Goal: Understand process/instructions

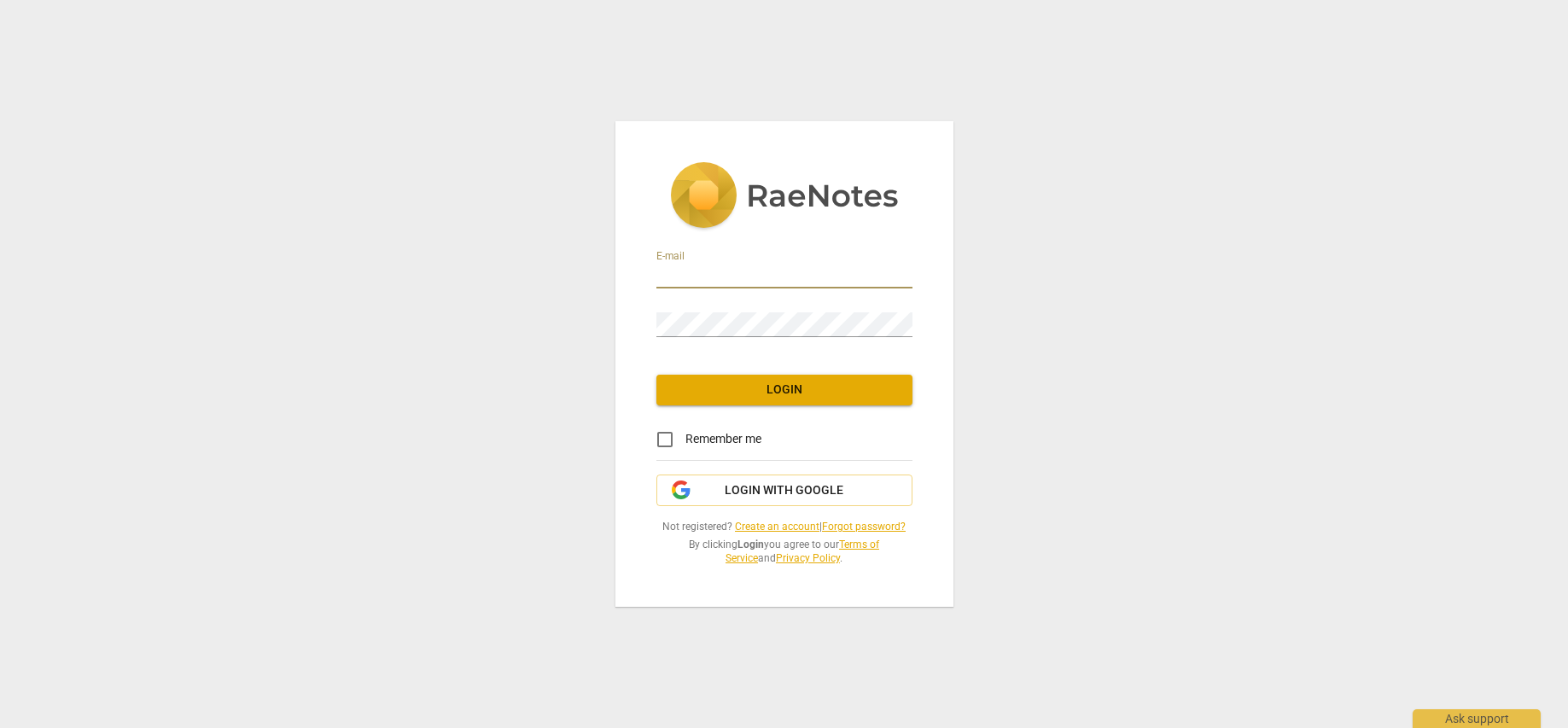
click at [745, 271] on input "email" at bounding box center [784, 276] width 256 height 25
type input "[EMAIL_ADDRESS][PERSON_NAME][DOMAIN_NAME]"
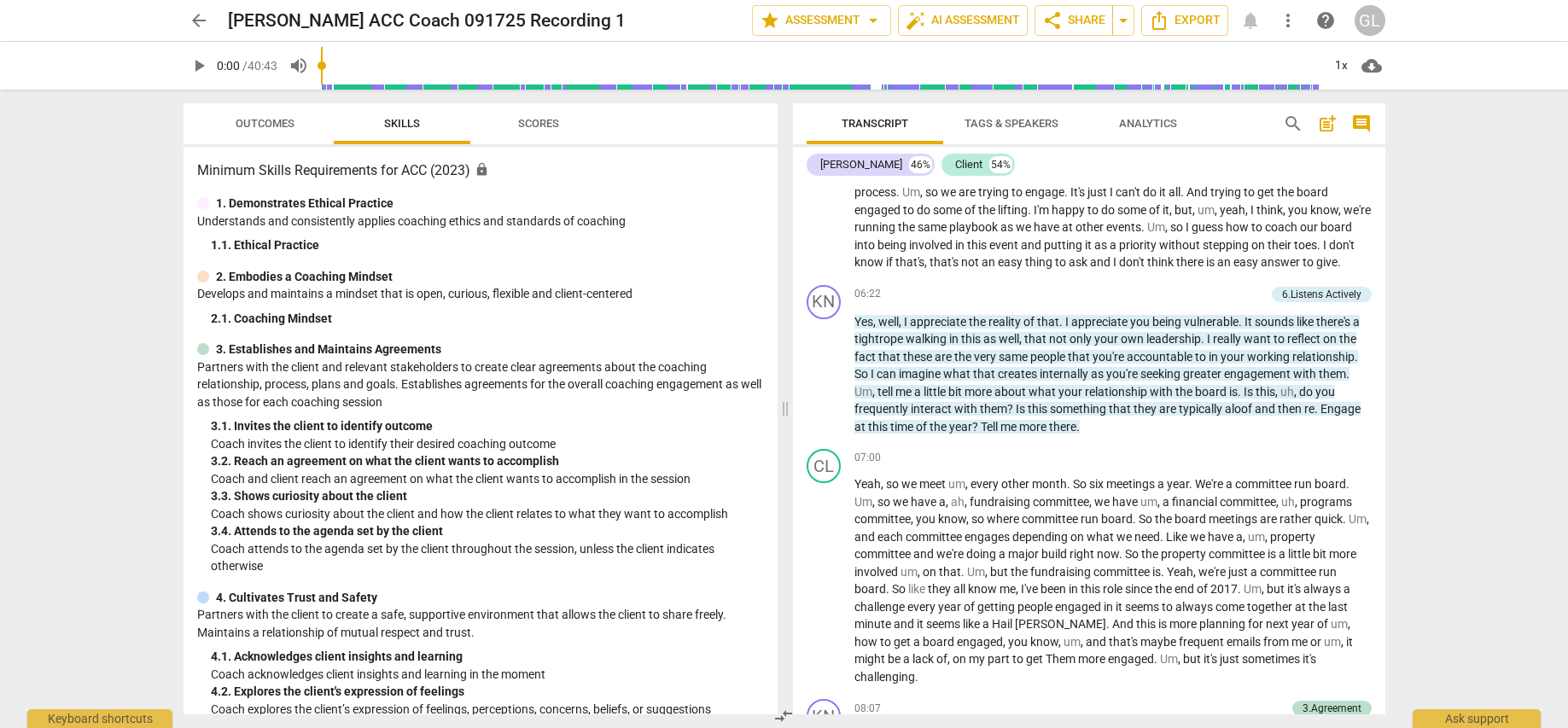
scroll to position [1708, 0]
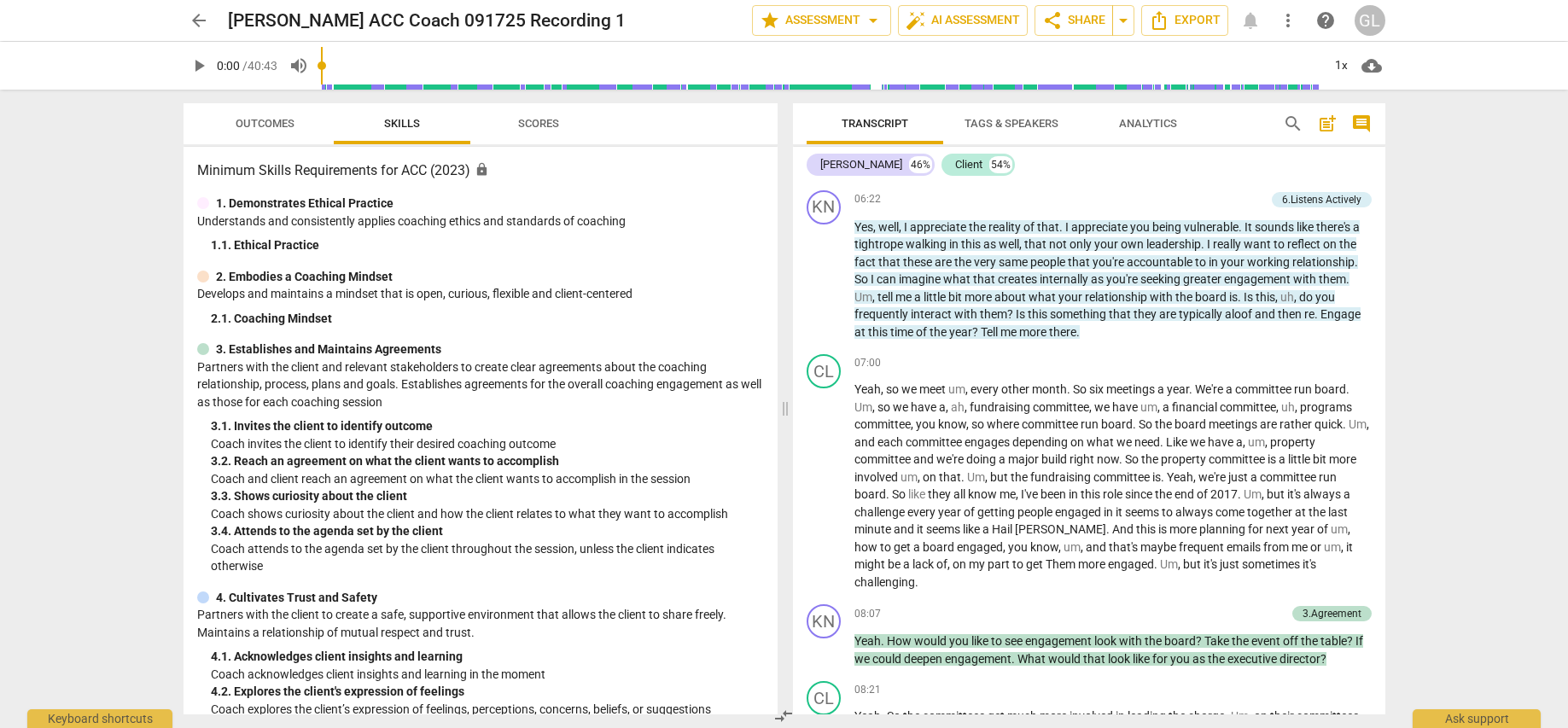
click at [1383, 276] on div "Transcript Tags & Speakers Analytics search post_add comment [PERSON_NAME] 46% …" at bounding box center [1093, 408] width 613 height 639
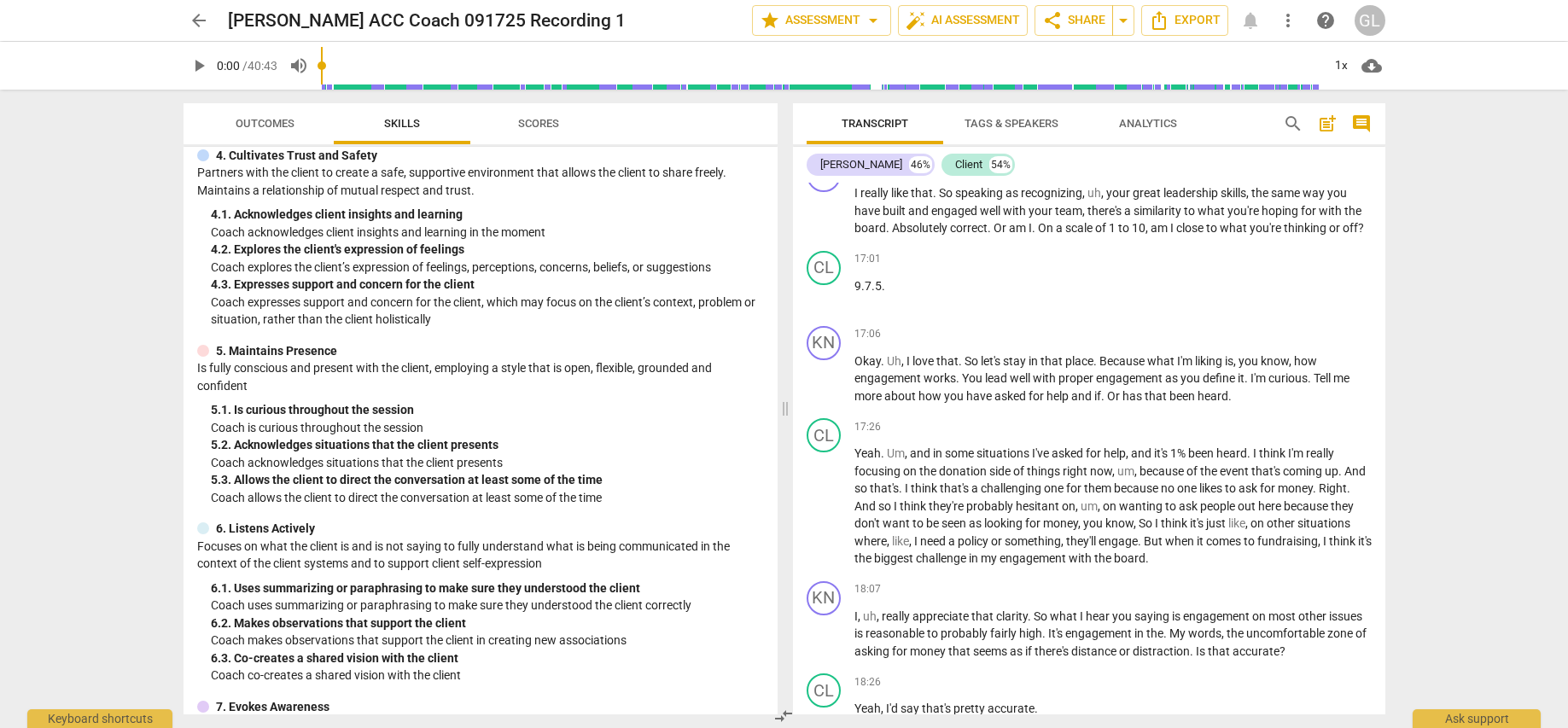
scroll to position [4445, 0]
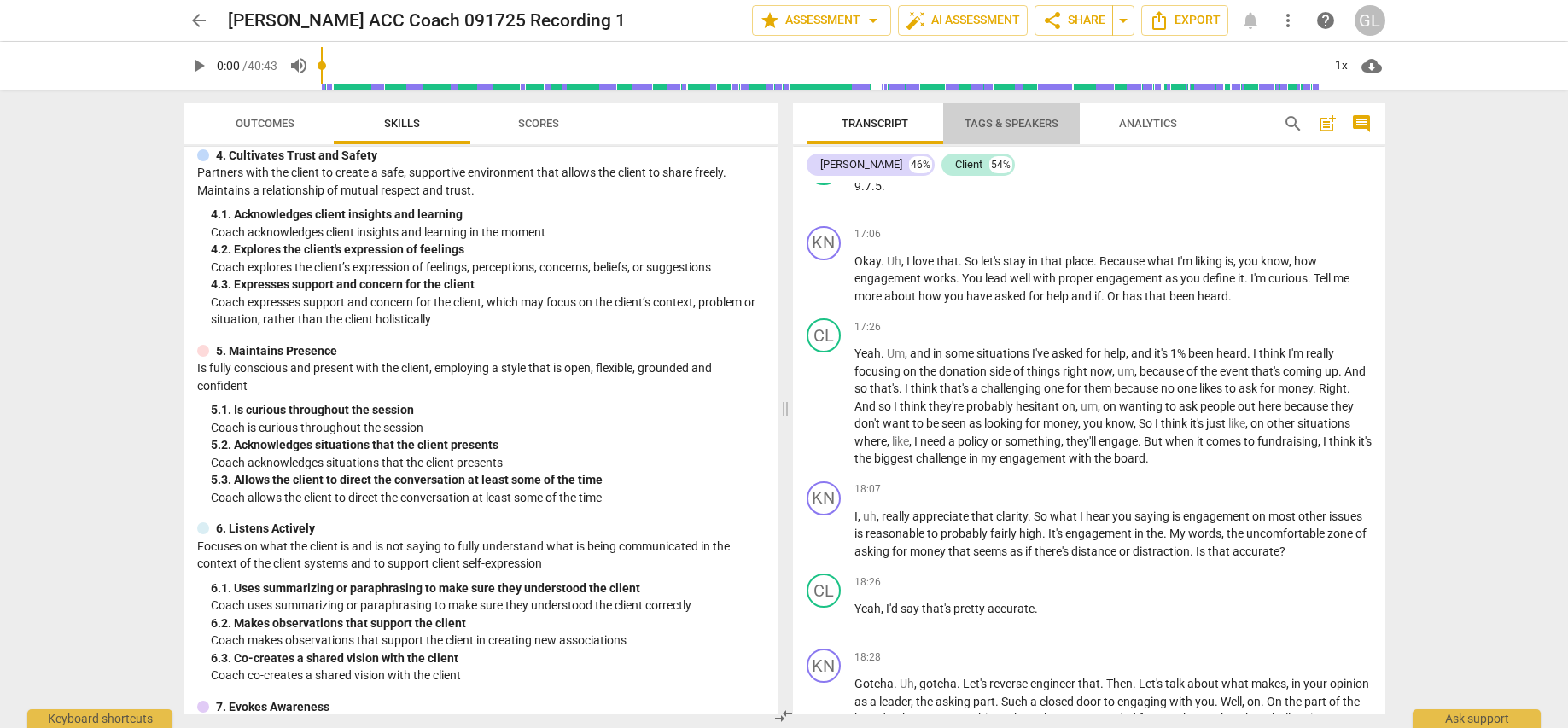
click at [998, 123] on span "Tags & Speakers" at bounding box center [1011, 122] width 94 height 12
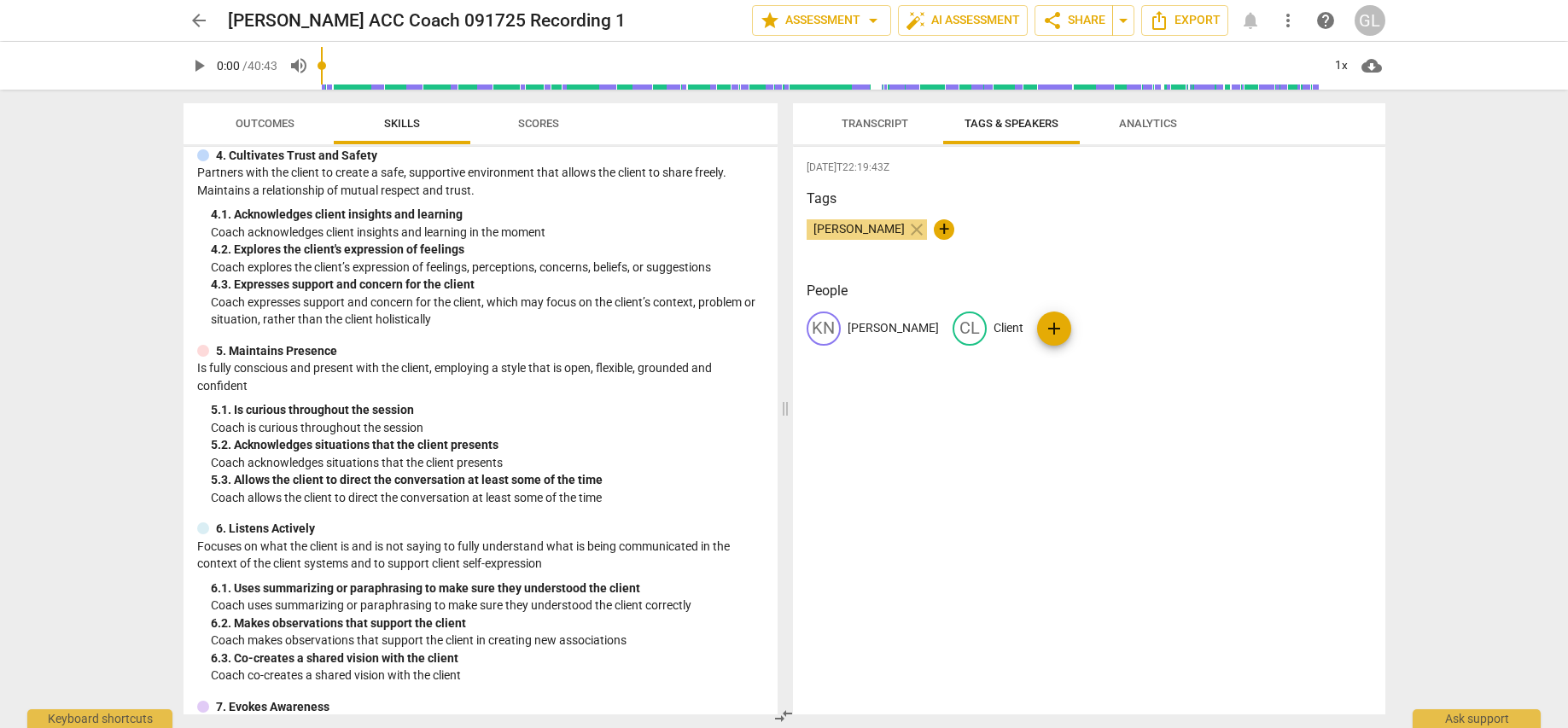
click at [858, 123] on span "Transcript" at bounding box center [875, 122] width 66 height 12
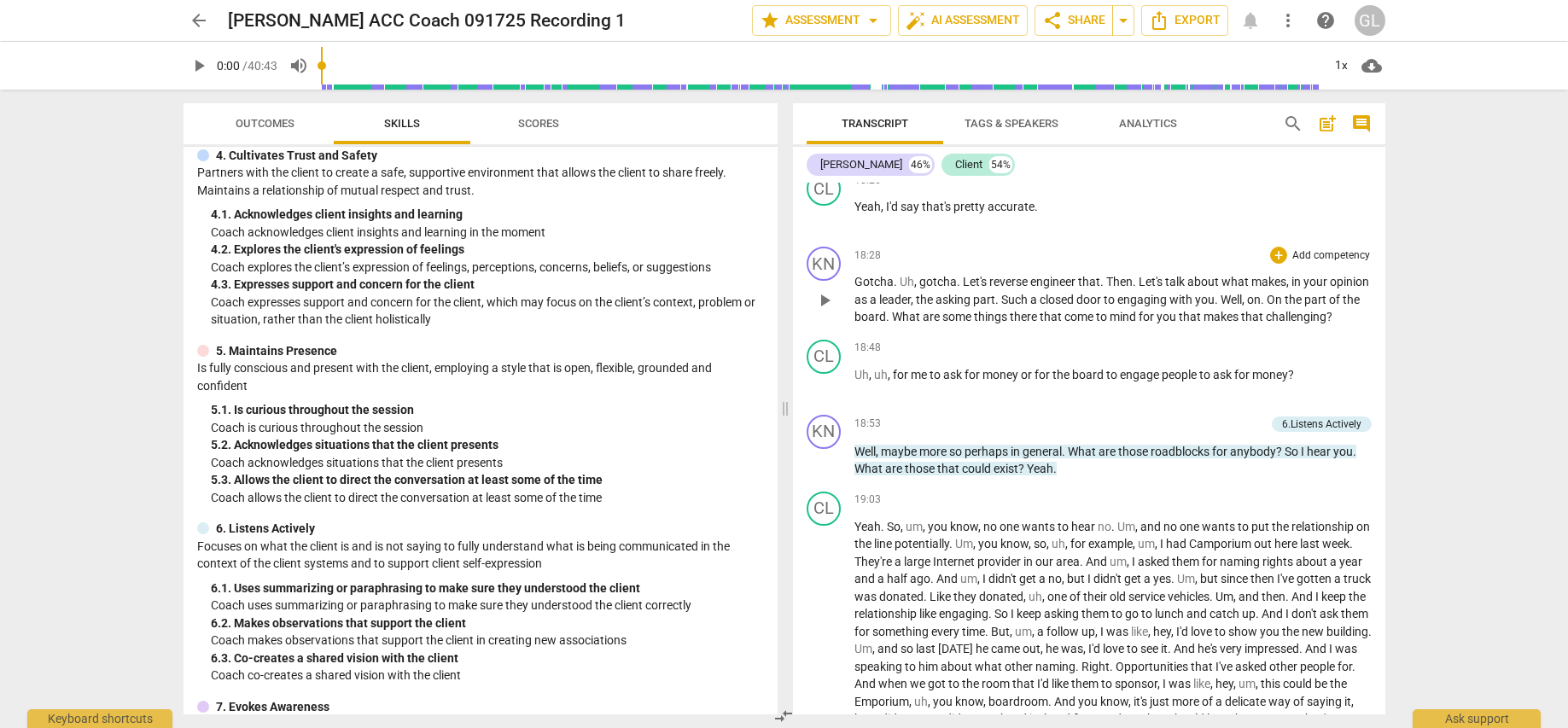
scroll to position [4838, 0]
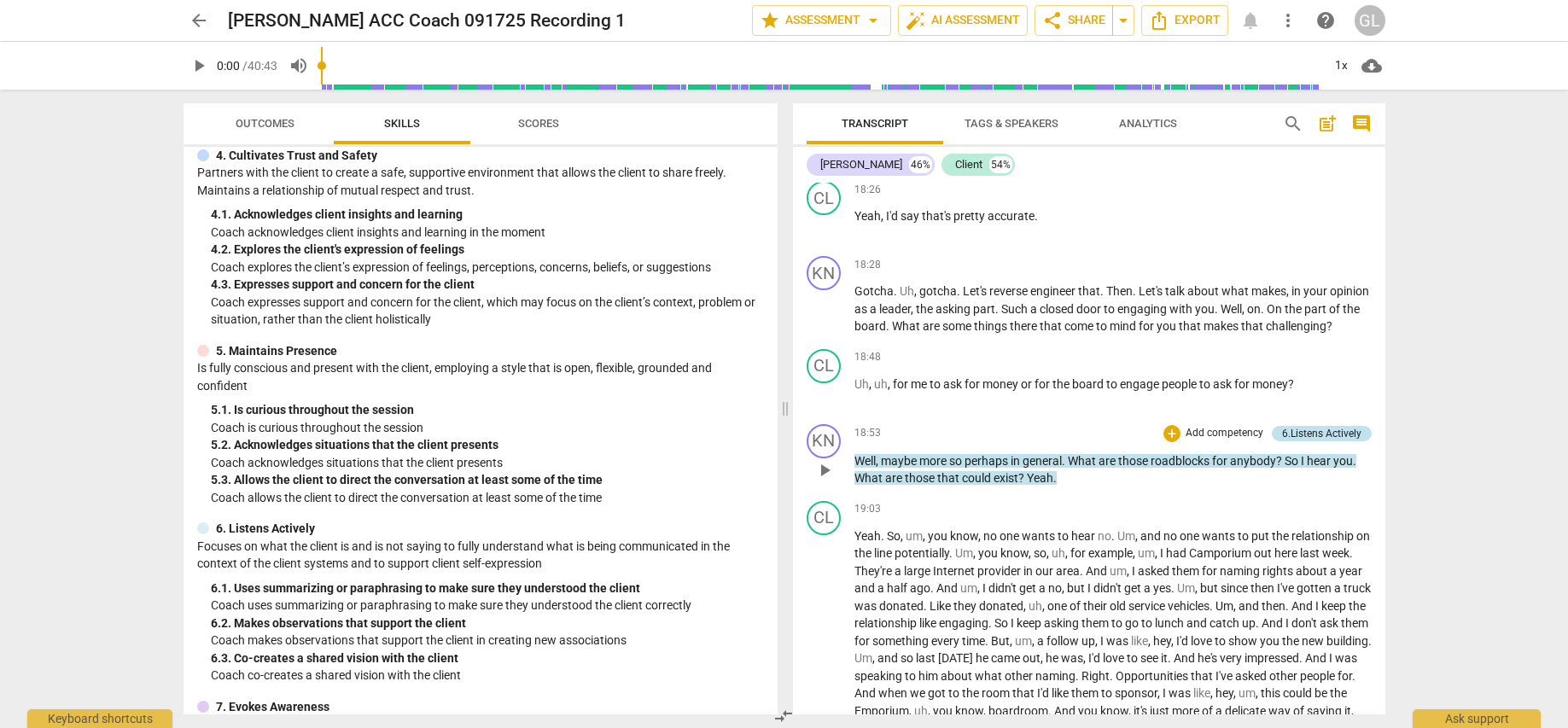
click at [1305, 441] on div "6.Listens Actively" at bounding box center [1321, 434] width 80 height 15
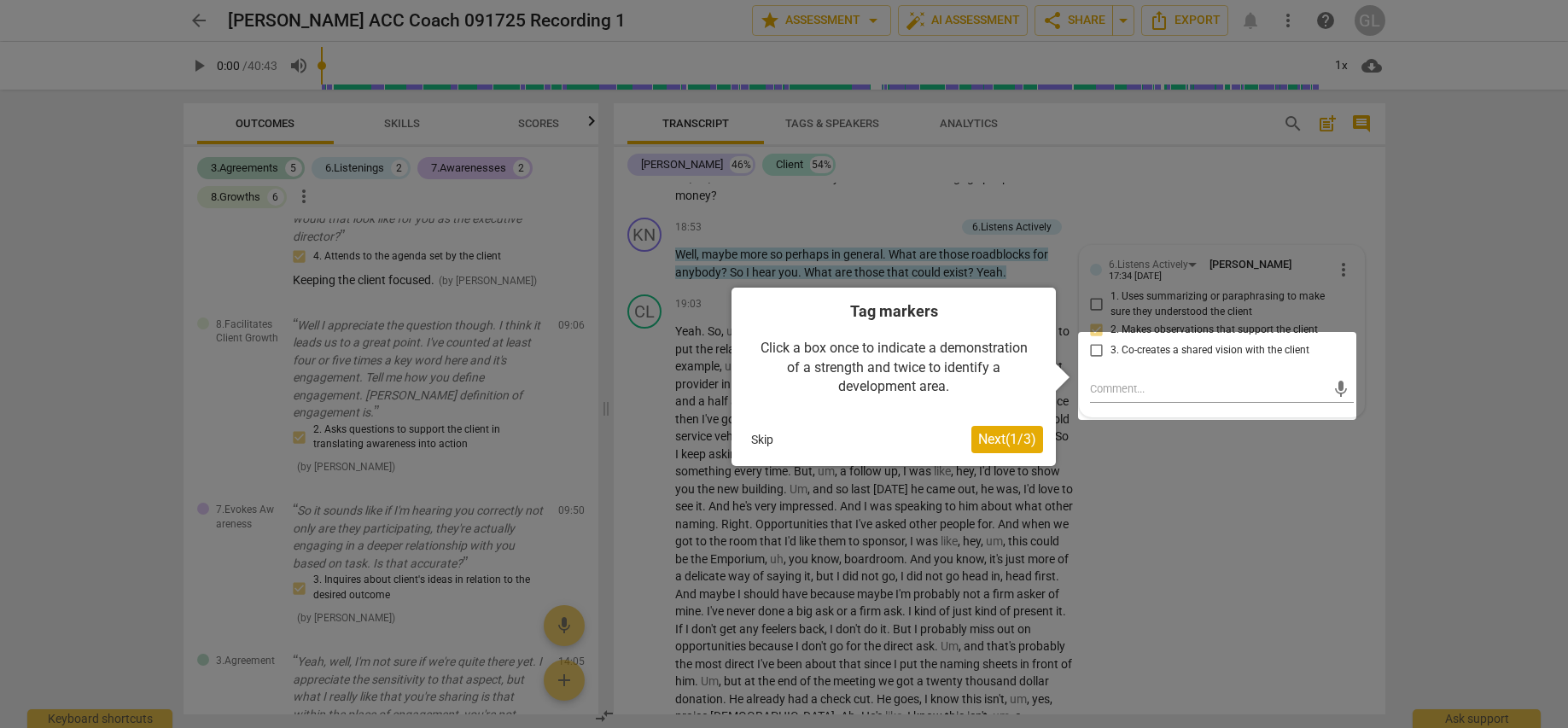
scroll to position [6052, 0]
click at [1318, 510] on div at bounding box center [784, 364] width 1568 height 728
click at [1148, 498] on div at bounding box center [784, 364] width 1568 height 728
click at [1221, 226] on div at bounding box center [784, 364] width 1568 height 728
click at [1144, 260] on div at bounding box center [784, 364] width 1568 height 728
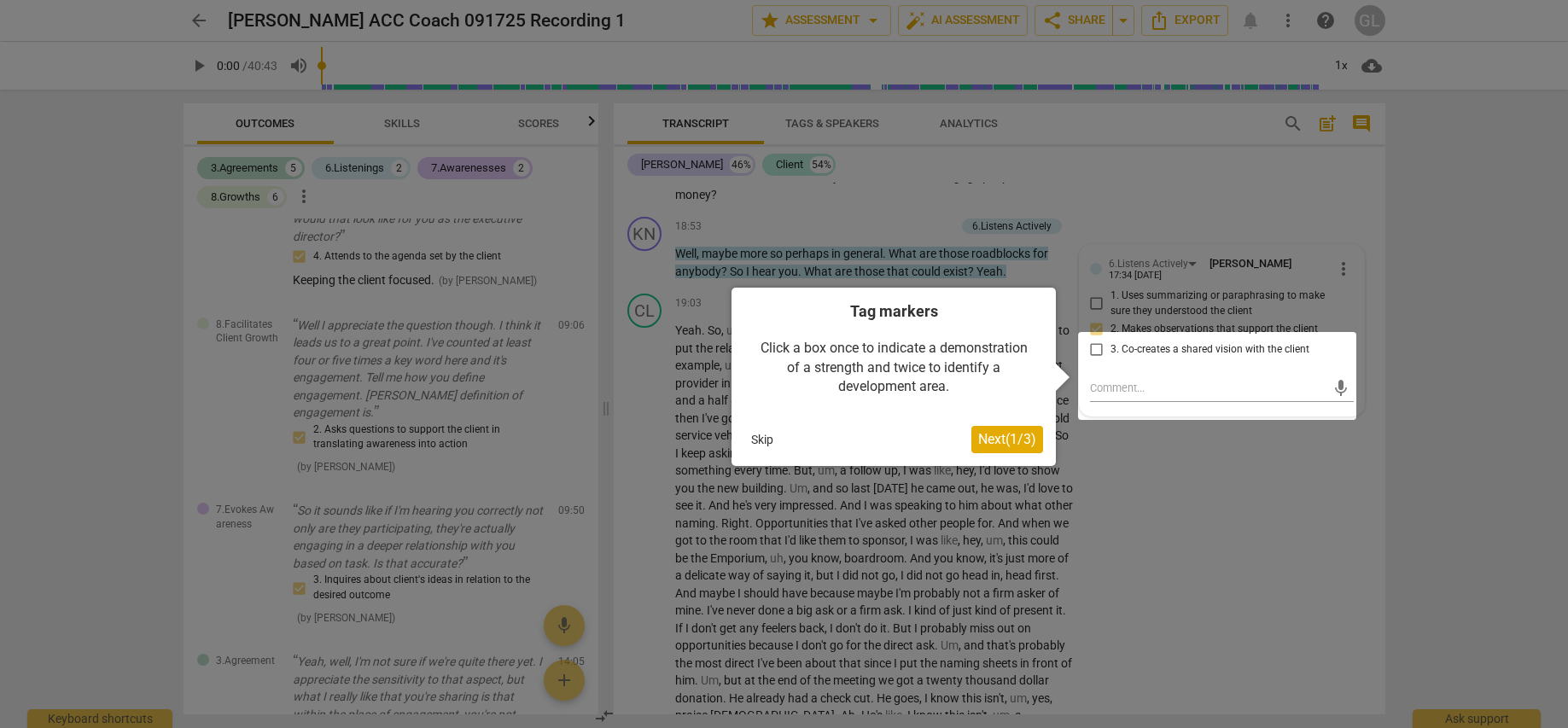
click at [1012, 434] on span "Next ( 1 / 3 )" at bounding box center [1006, 439] width 58 height 16
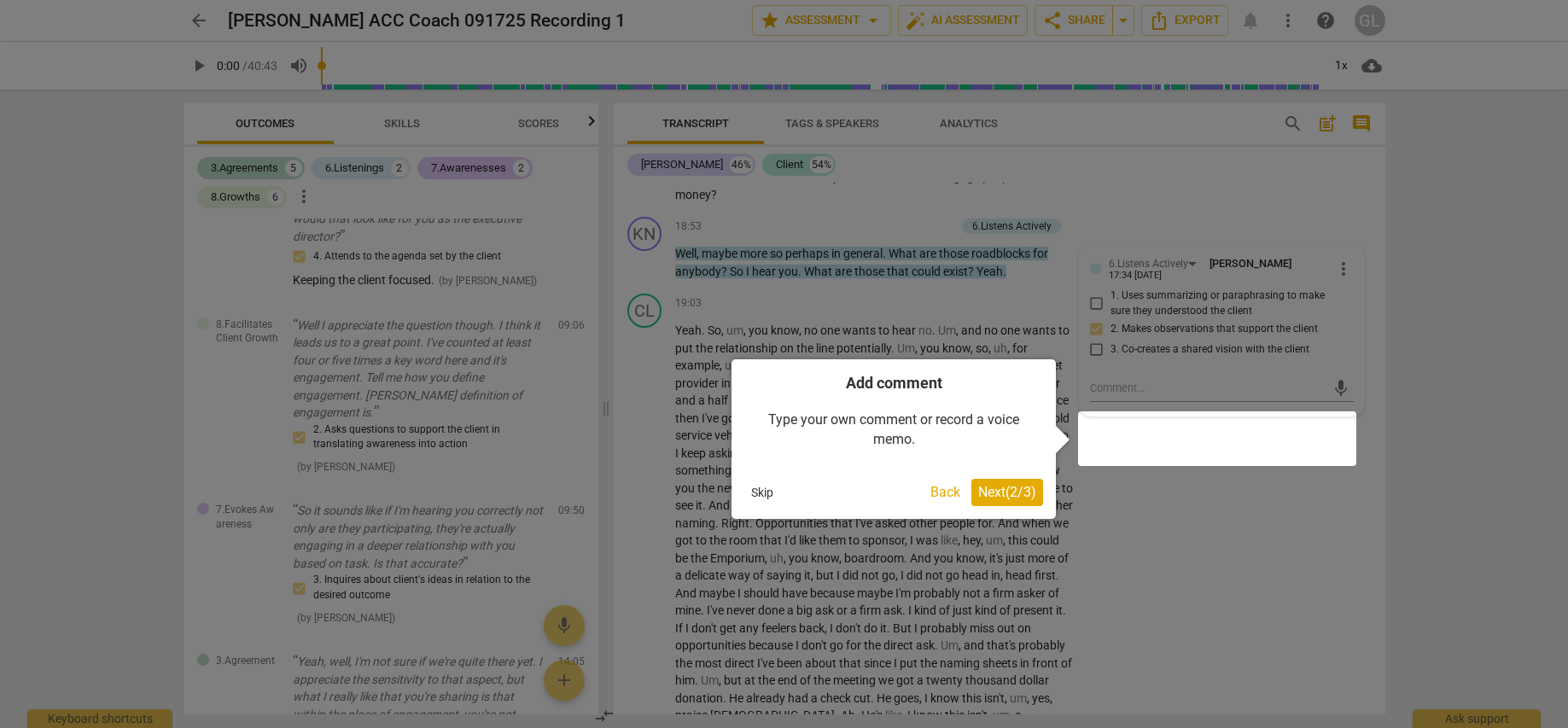
click at [1008, 490] on span "Next ( 2 / 3 )" at bounding box center [1006, 492] width 58 height 16
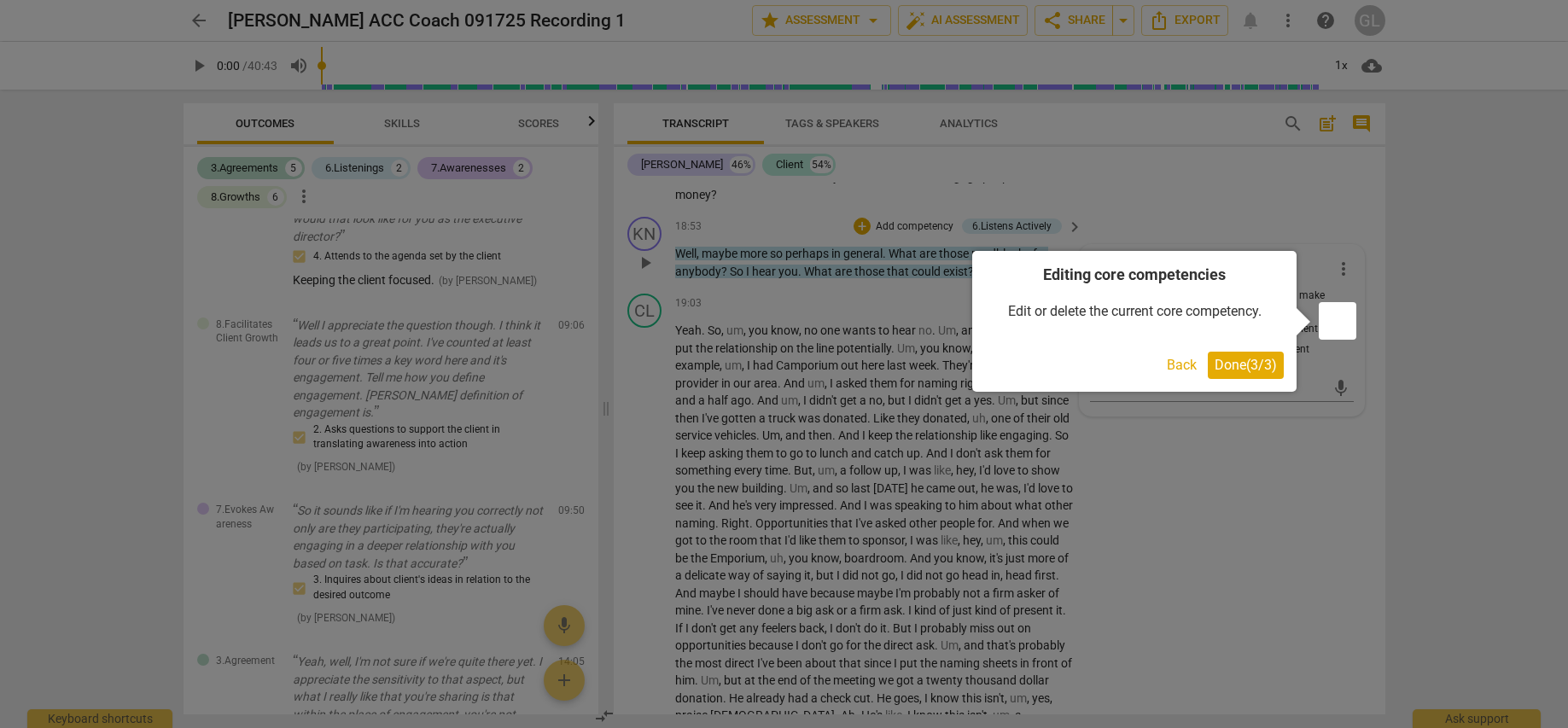
click at [1237, 364] on span "Done ( 3 / 3 )" at bounding box center [1245, 364] width 63 height 16
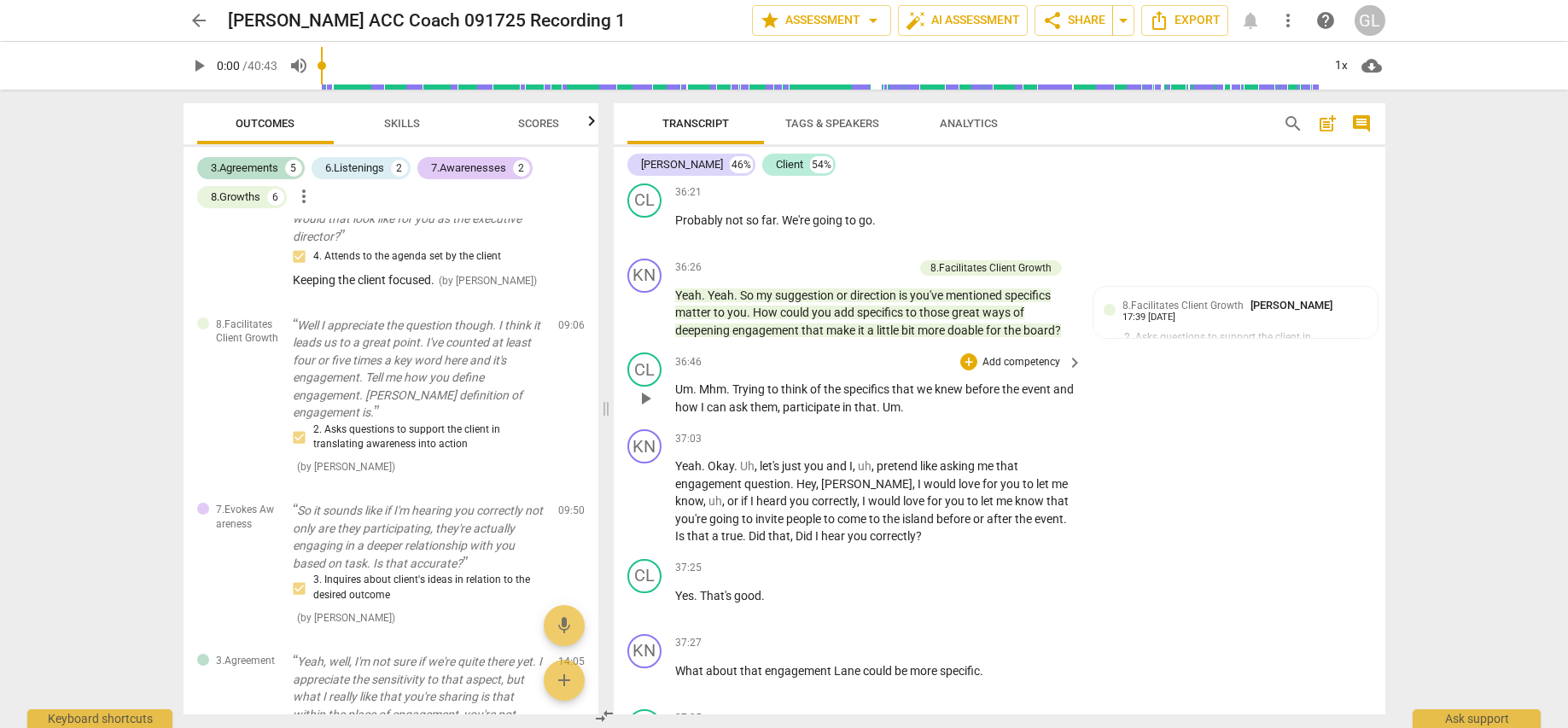
scroll to position [11918, 0]
